Goal: Information Seeking & Learning: Learn about a topic

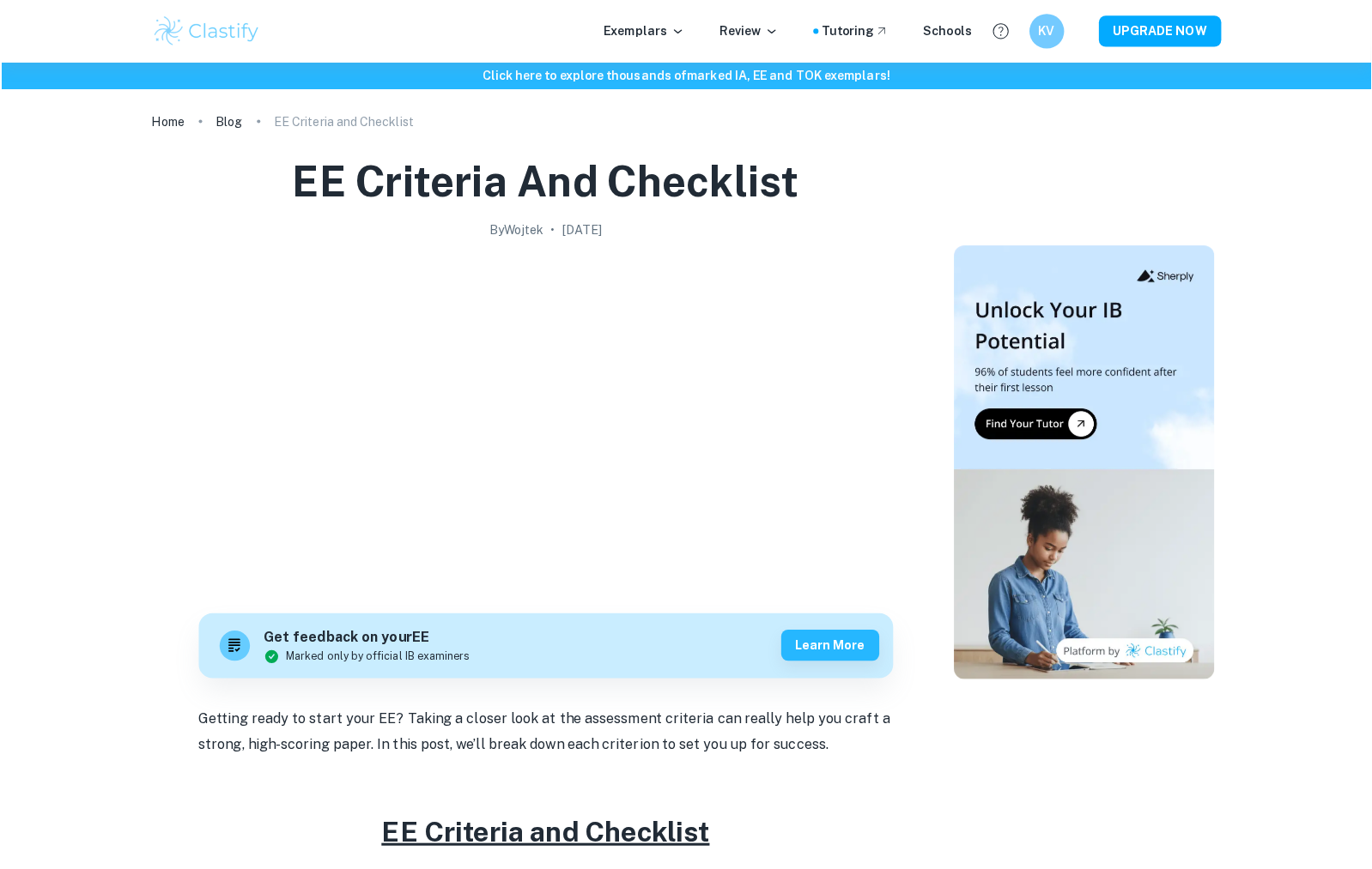
scroll to position [3328, 0]
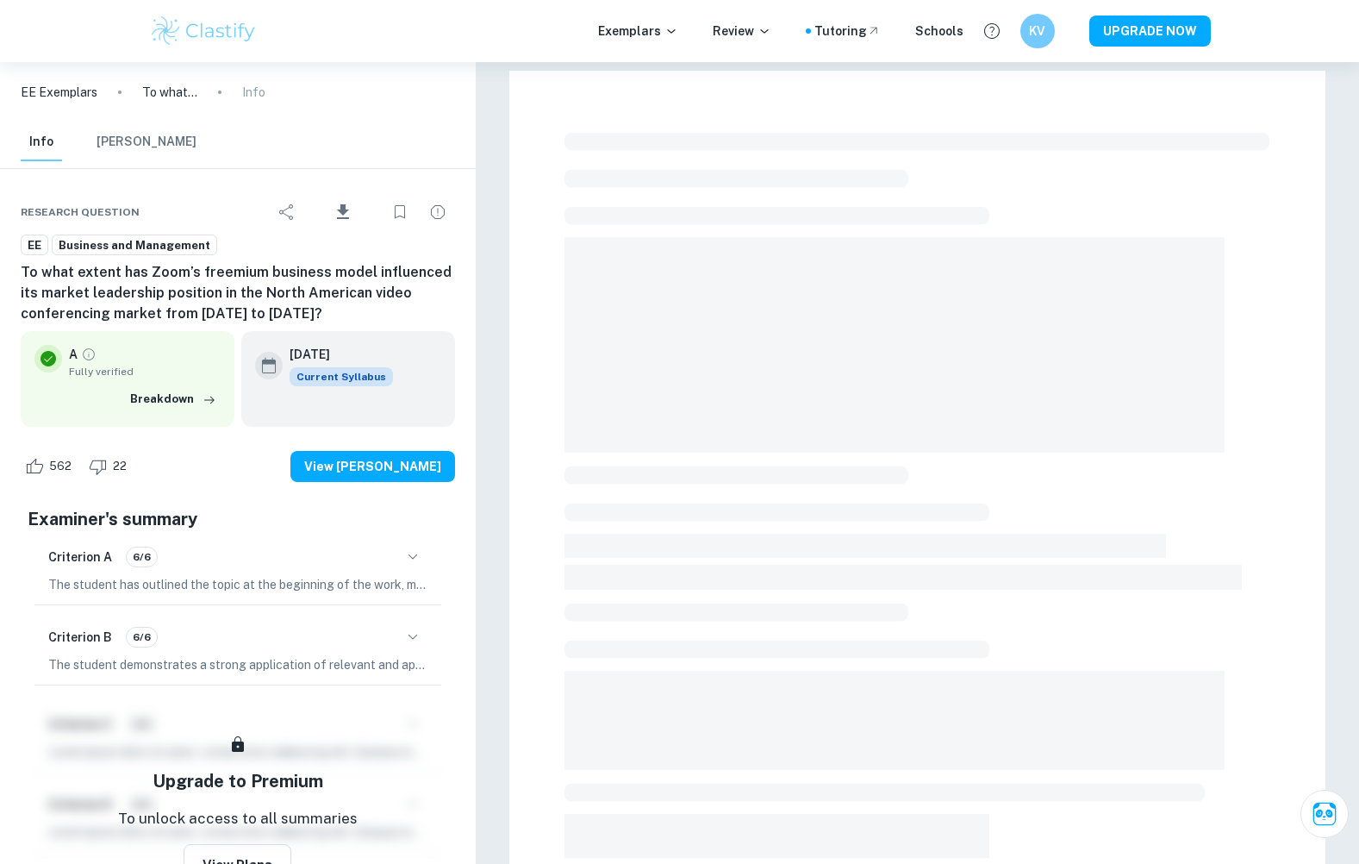
checkbox input "true"
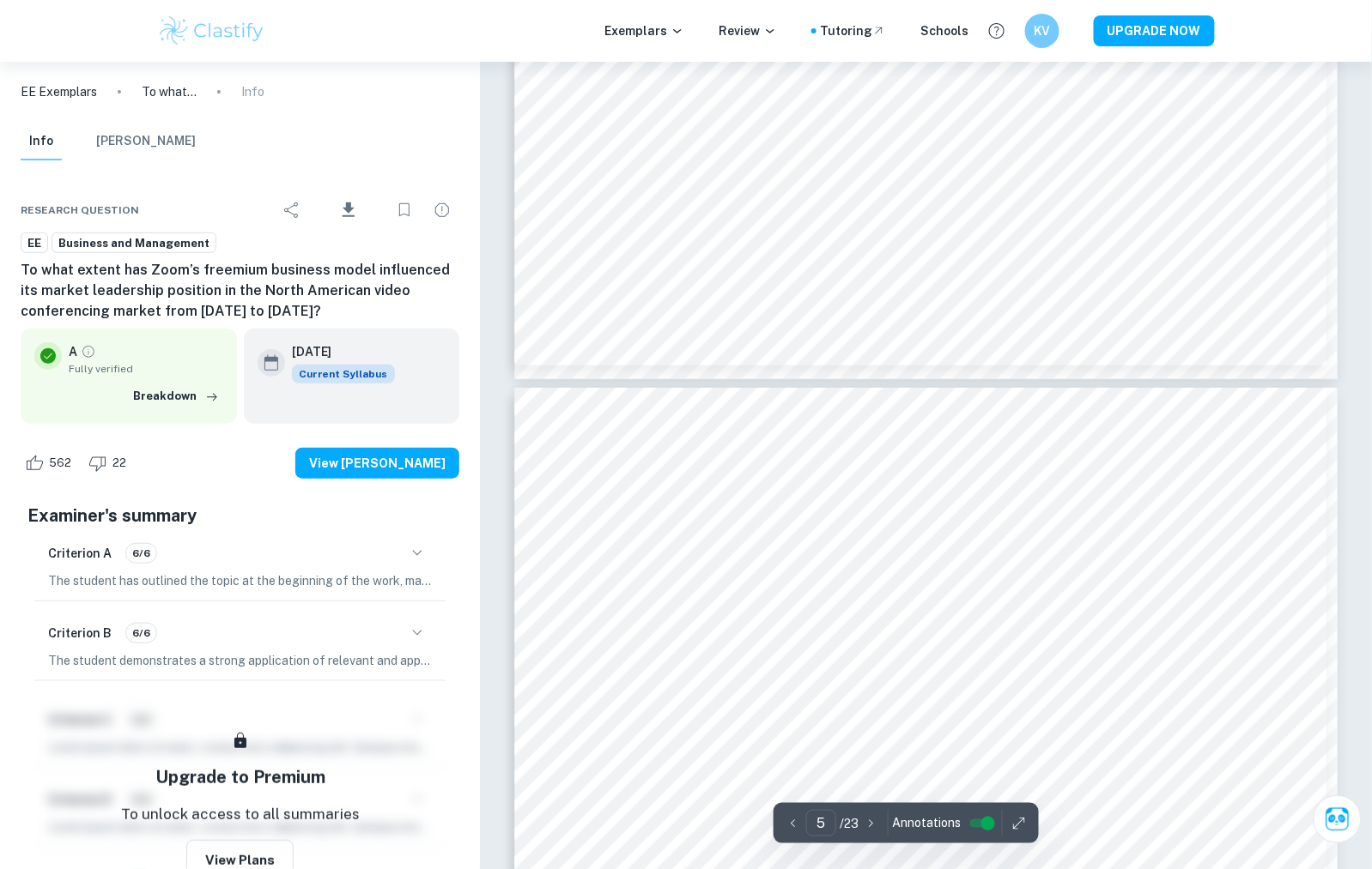
scroll to position [4244, 0]
type input "4"
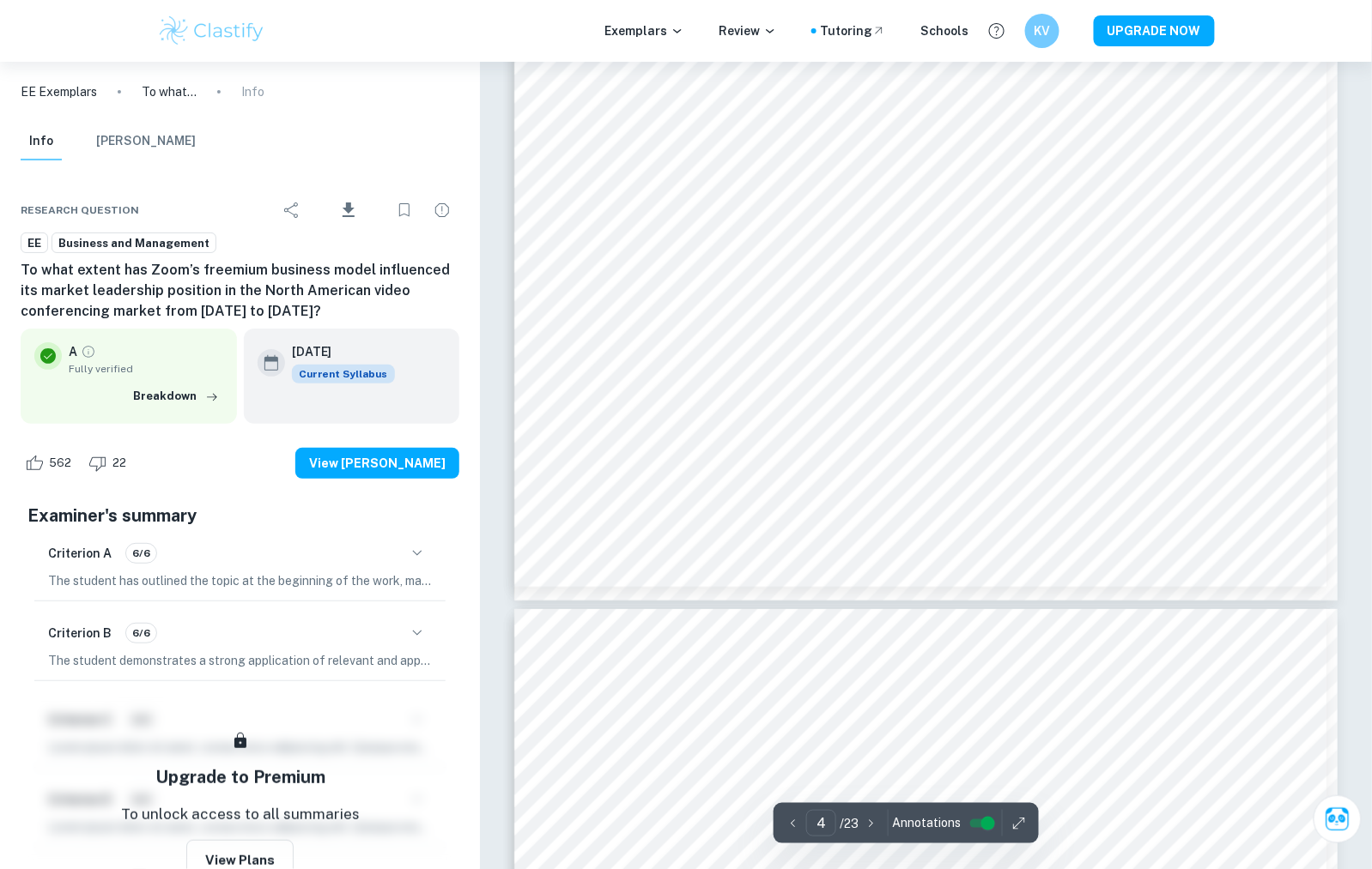
scroll to position [3601, 0]
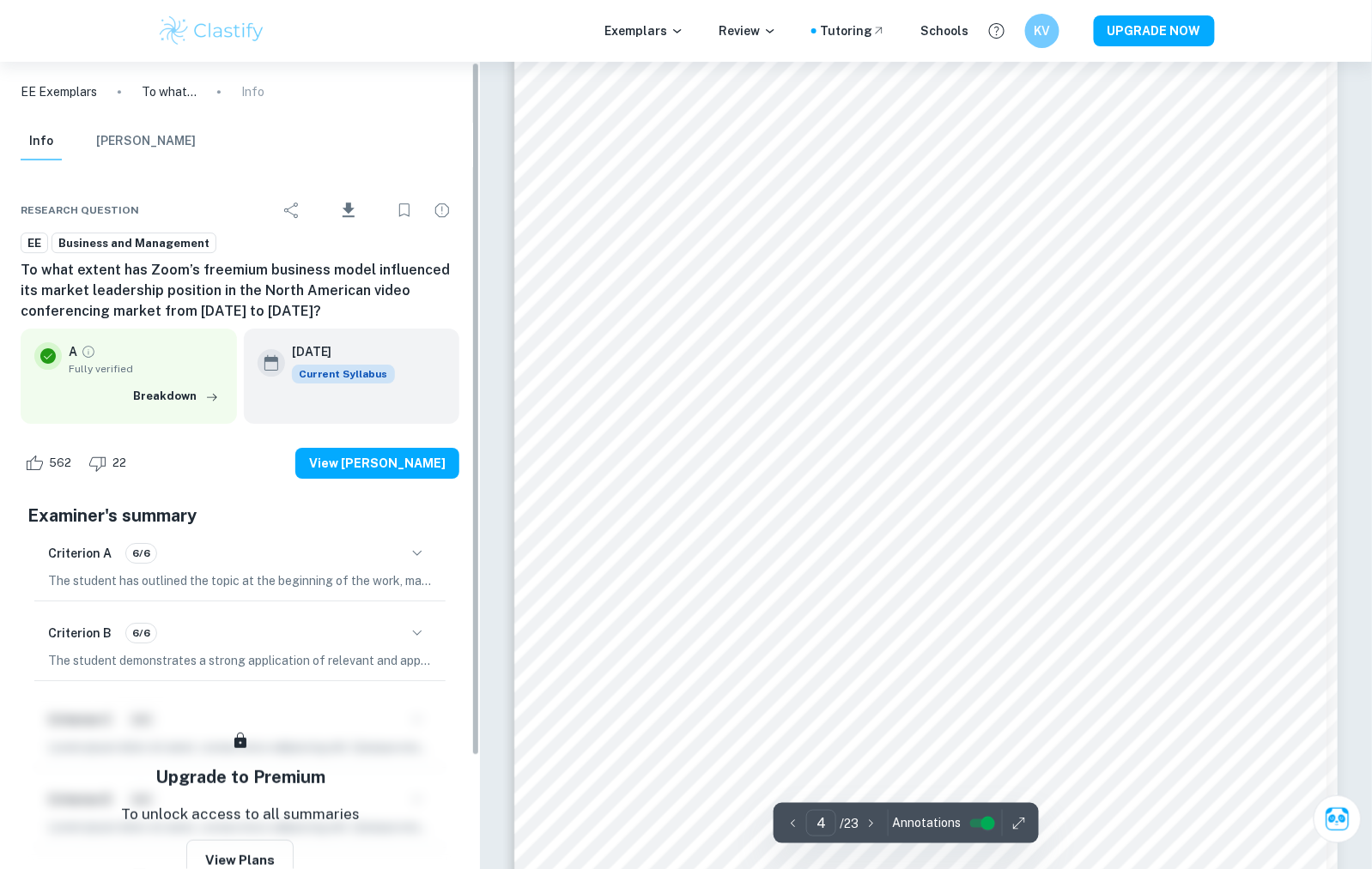
click at [235, 254] on div "EE Business and Management" at bounding box center [240, 244] width 438 height 22
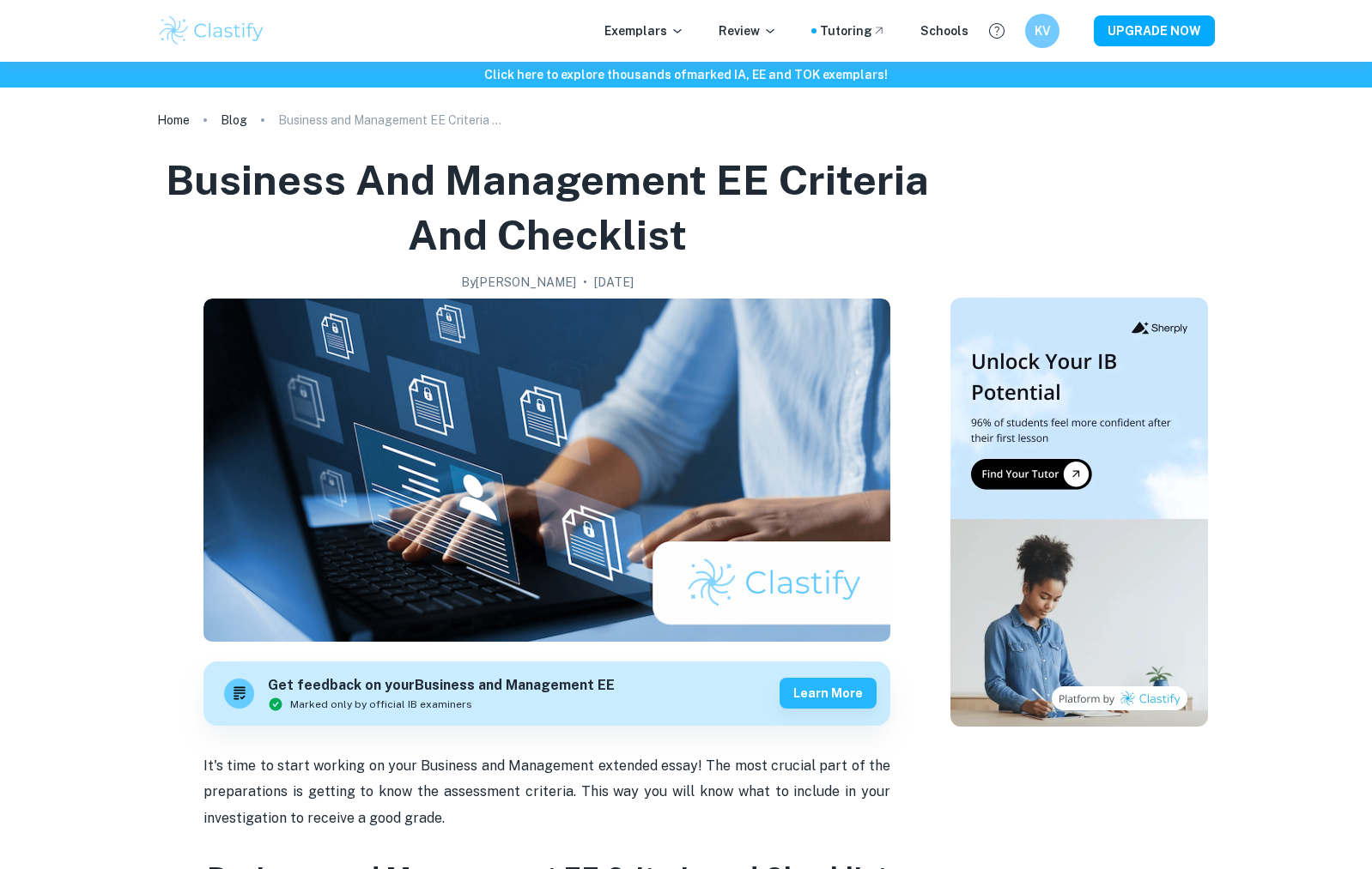
scroll to position [343, 0]
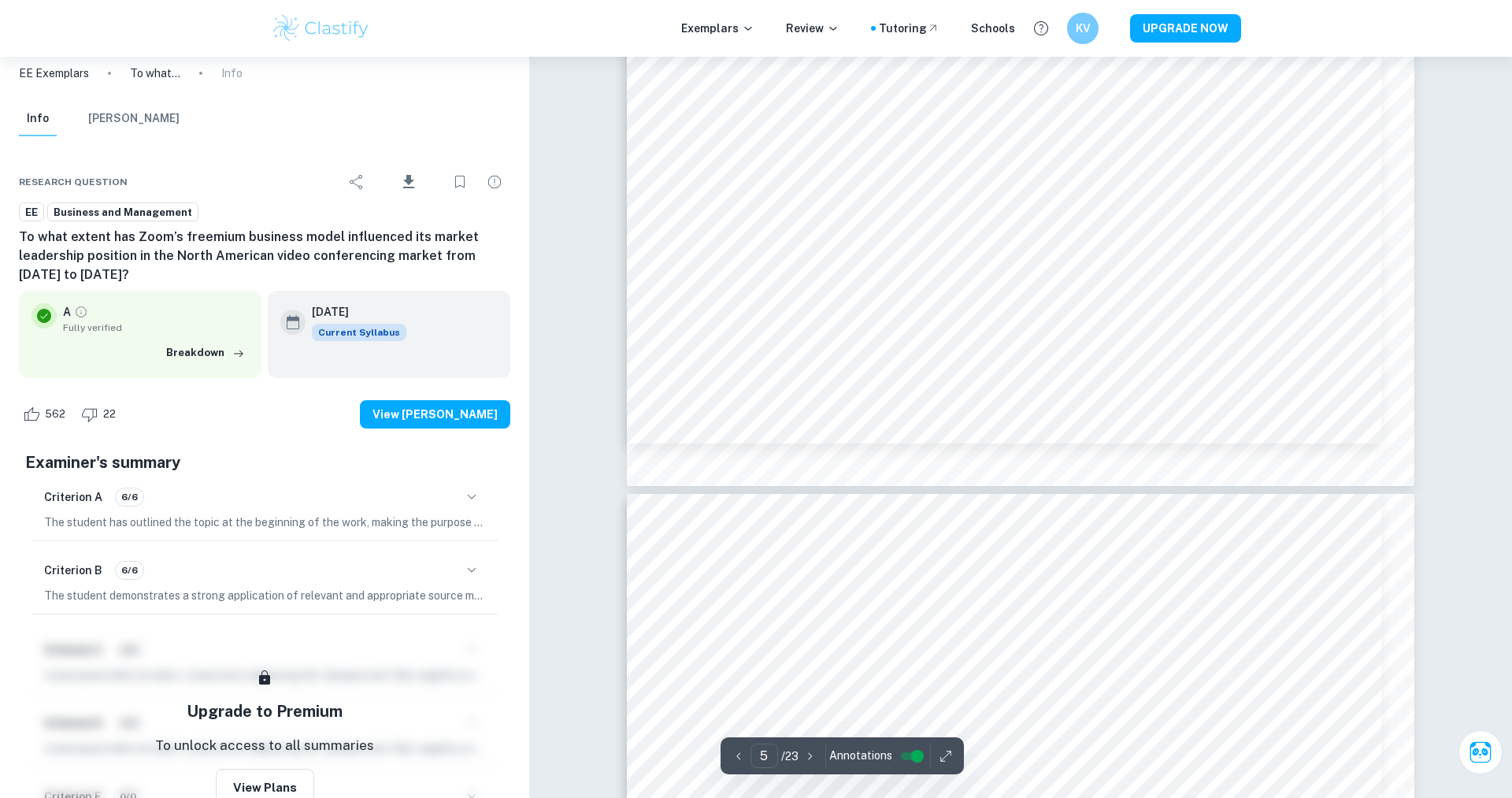
scroll to position [5008, 0]
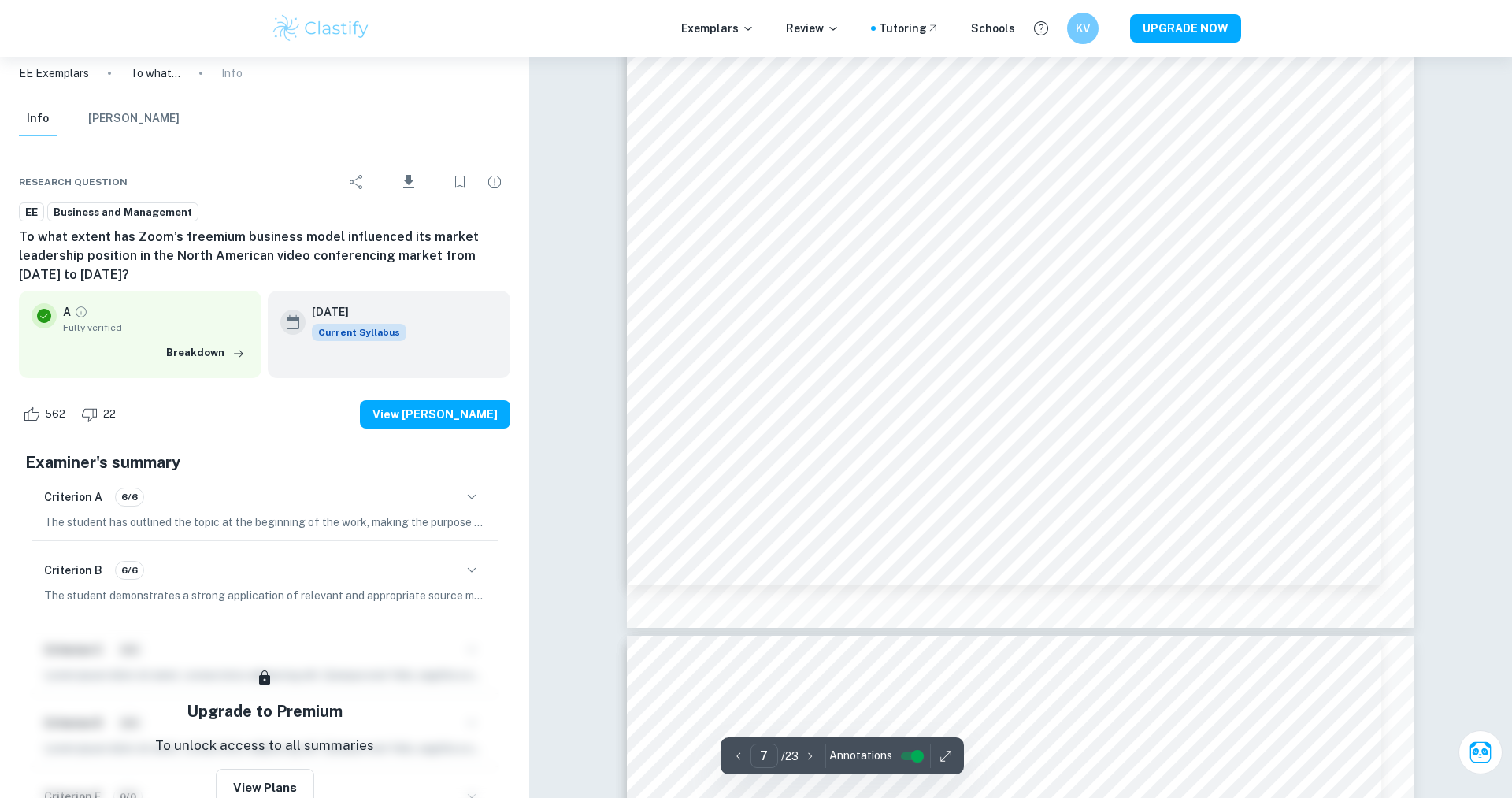
type input "8"
